Goal: Information Seeking & Learning: Learn about a topic

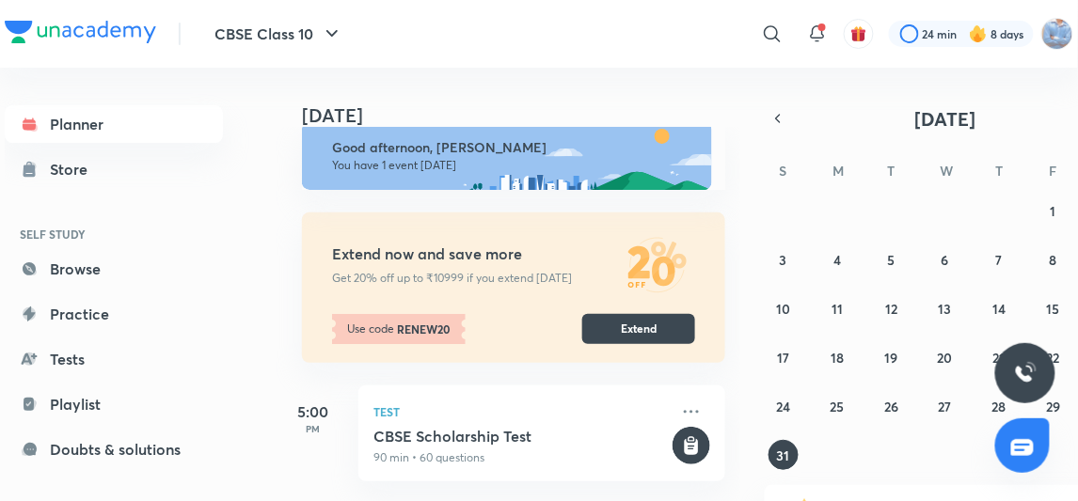
scroll to position [24, 1]
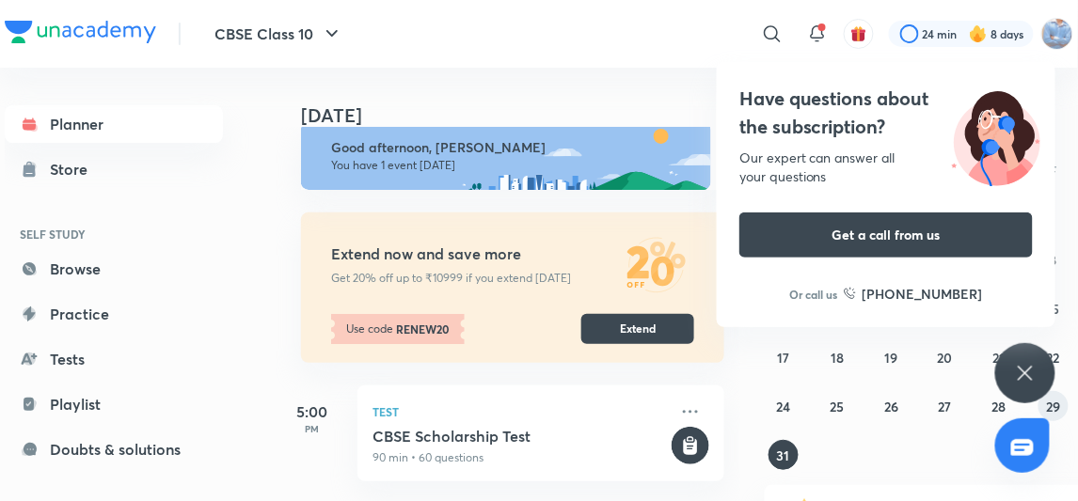
click at [1059, 405] on abbr "29" at bounding box center [1053, 407] width 14 height 18
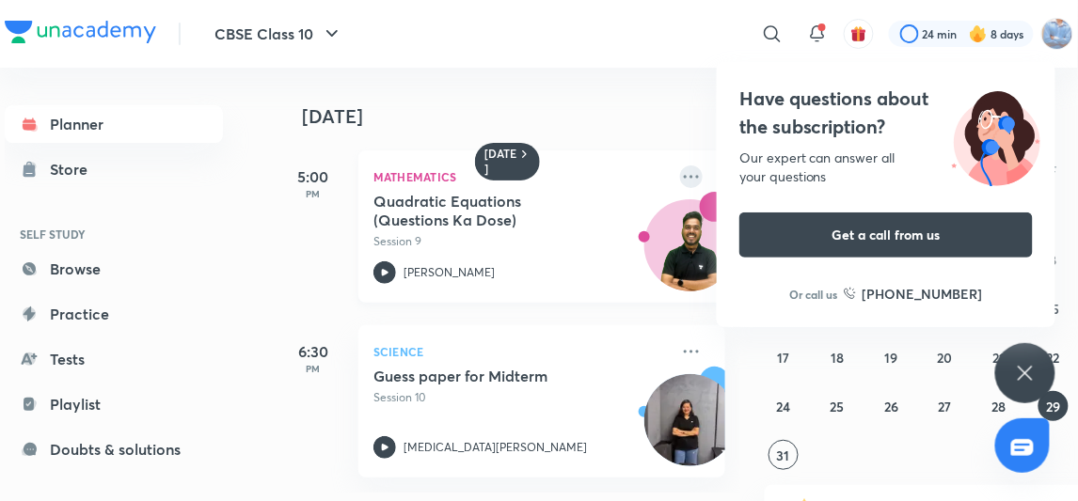
click at [680, 177] on icon at bounding box center [691, 177] width 23 height 23
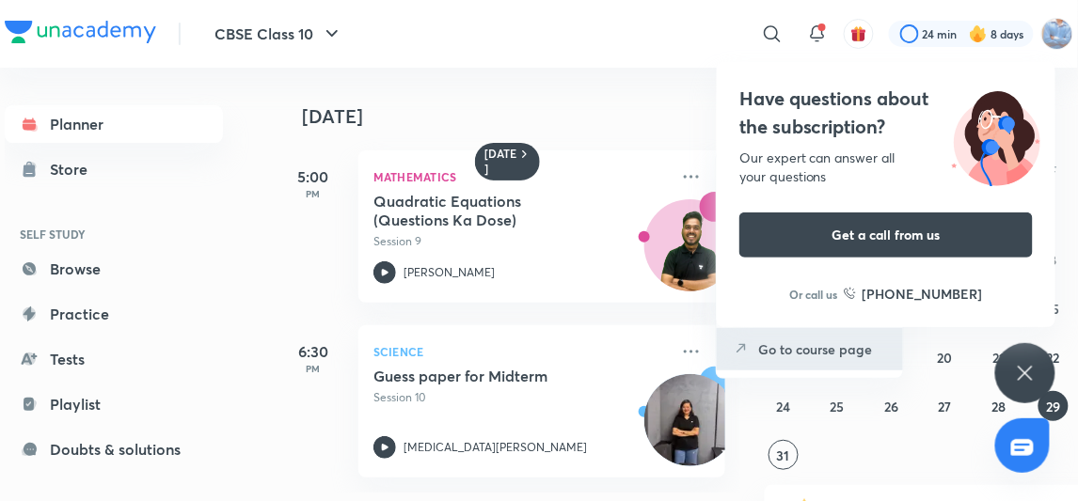
click at [807, 348] on p "Go to course page" at bounding box center [823, 349] width 130 height 20
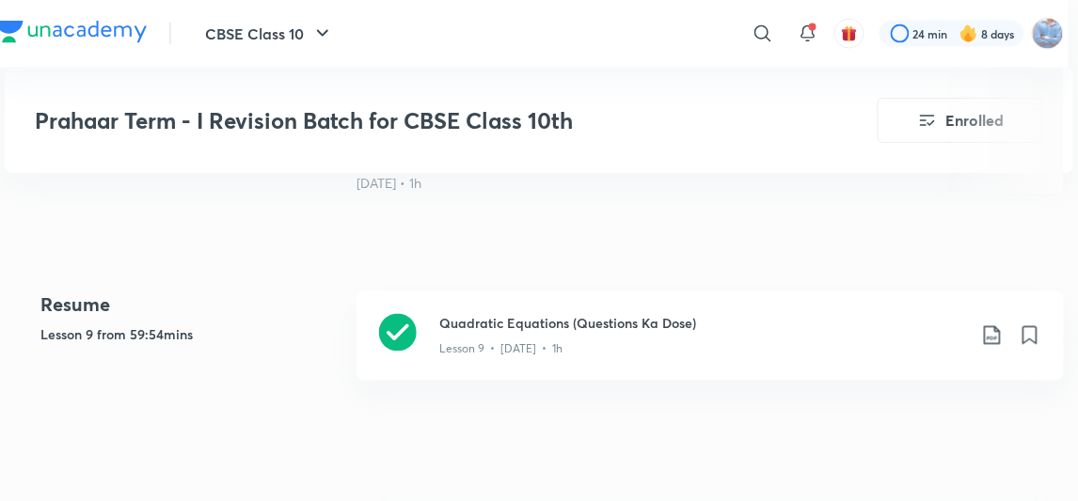
scroll to position [676, 8]
click at [537, 353] on p "Lesson 9 • [DATE] • 1h" at bounding box center [501, 349] width 123 height 17
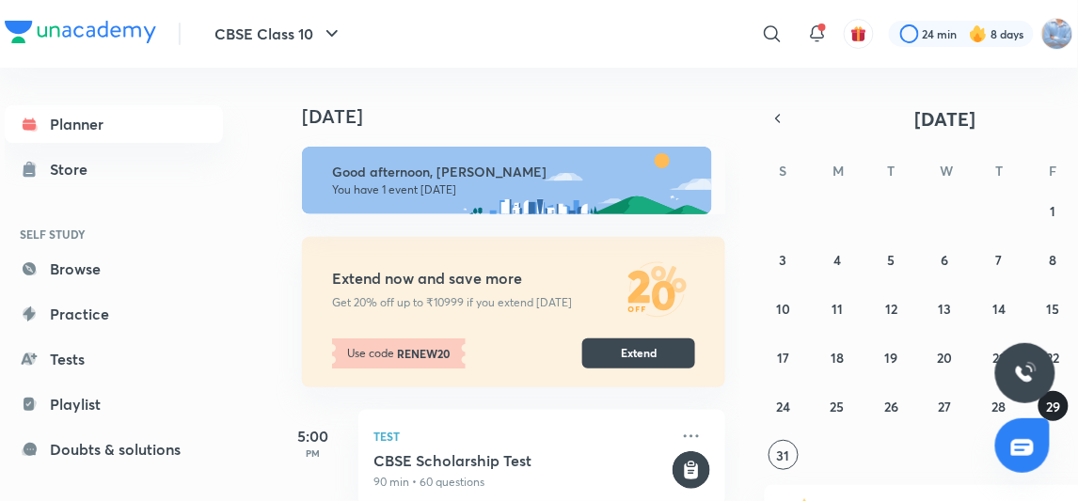
click at [1049, 409] on abbr "29" at bounding box center [1053, 407] width 14 height 18
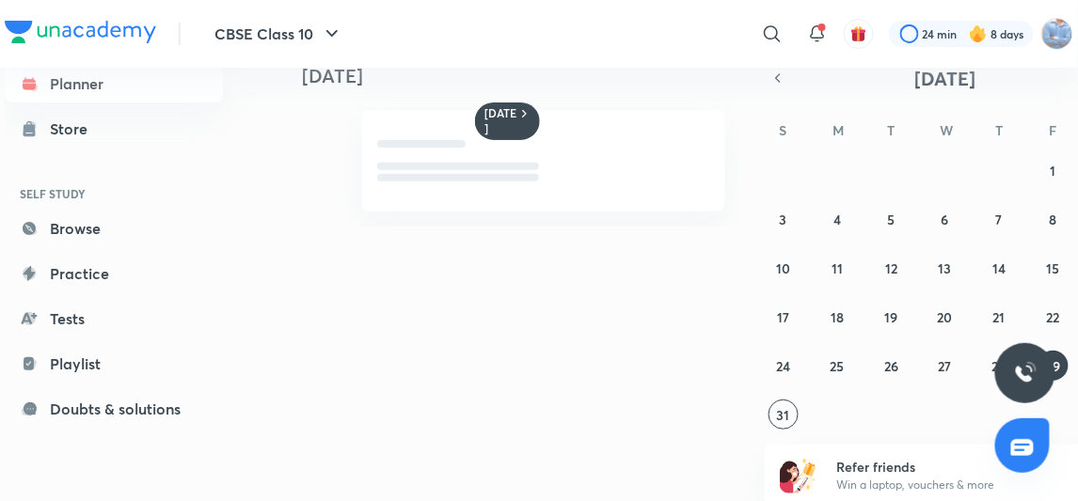
scroll to position [43, 0]
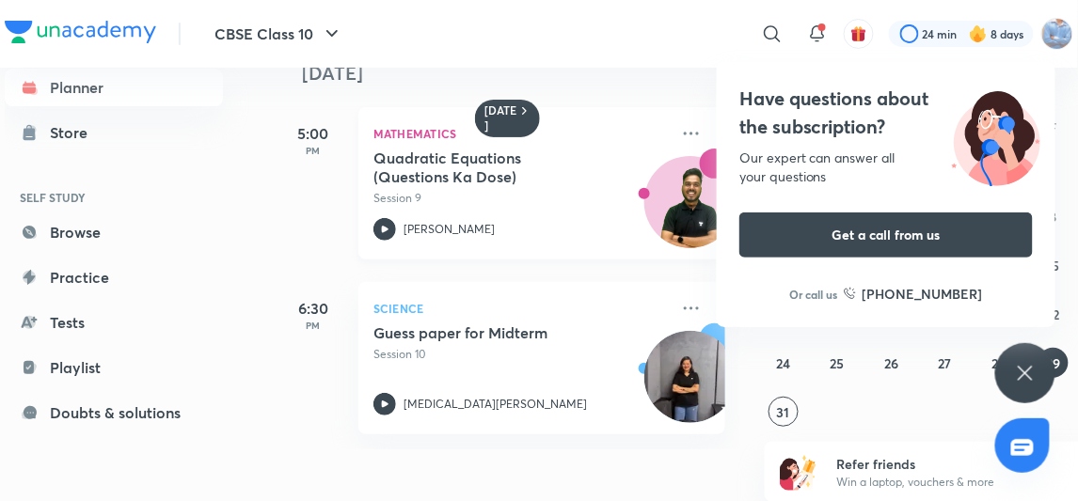
click at [439, 197] on p "Session 9" at bounding box center [520, 198] width 295 height 17
